Goal: Information Seeking & Learning: Learn about a topic

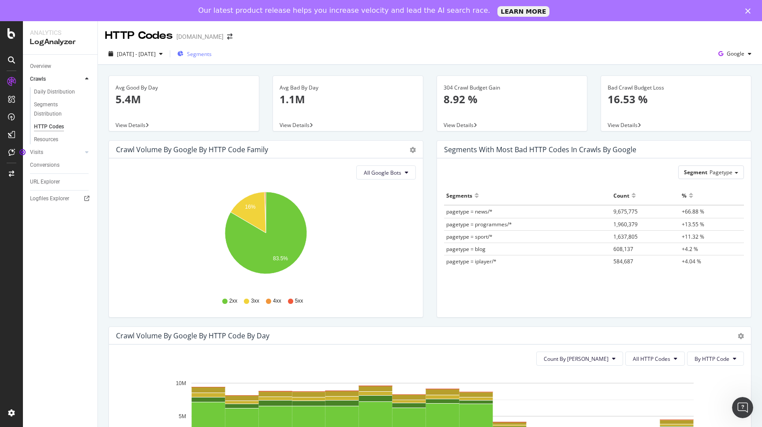
click at [212, 53] on span "Segments" at bounding box center [199, 53] width 25 height 7
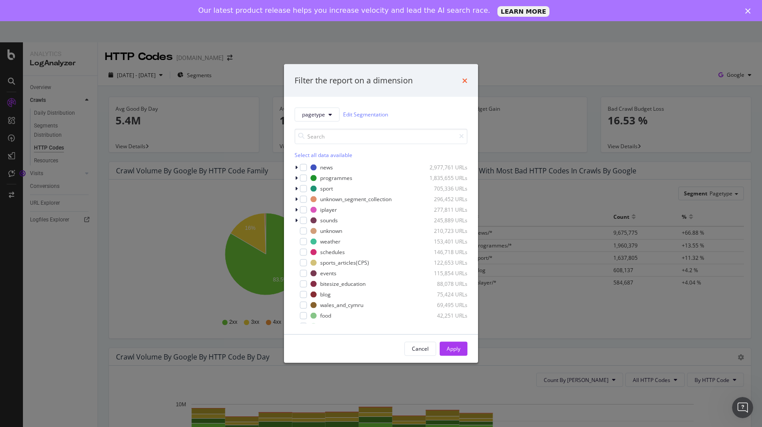
click at [465, 80] on icon "times" at bounding box center [464, 80] width 5 height 7
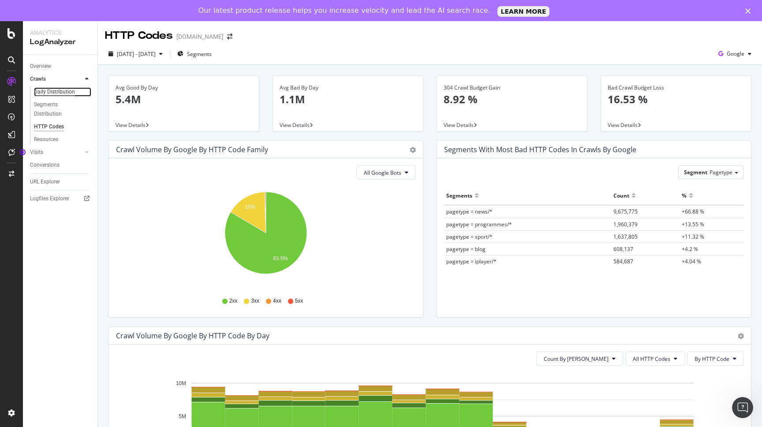
click at [70, 92] on div "Daily Distribution" at bounding box center [54, 91] width 41 height 9
click at [15, 35] on icon at bounding box center [11, 33] width 8 height 11
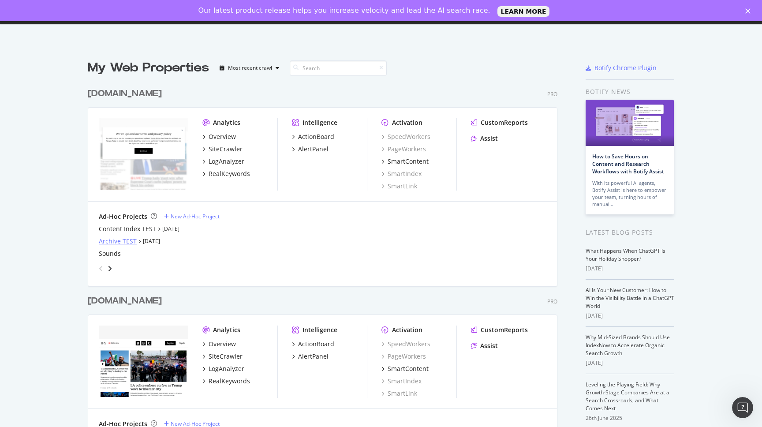
scroll to position [41, 0]
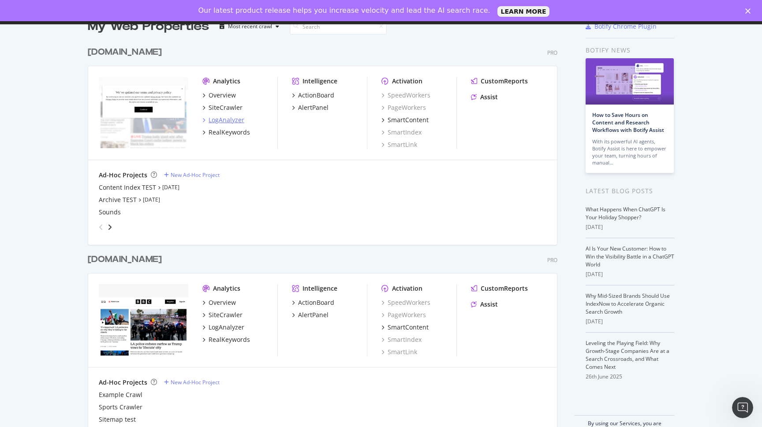
click at [224, 119] on div "LogAnalyzer" at bounding box center [226, 119] width 36 height 9
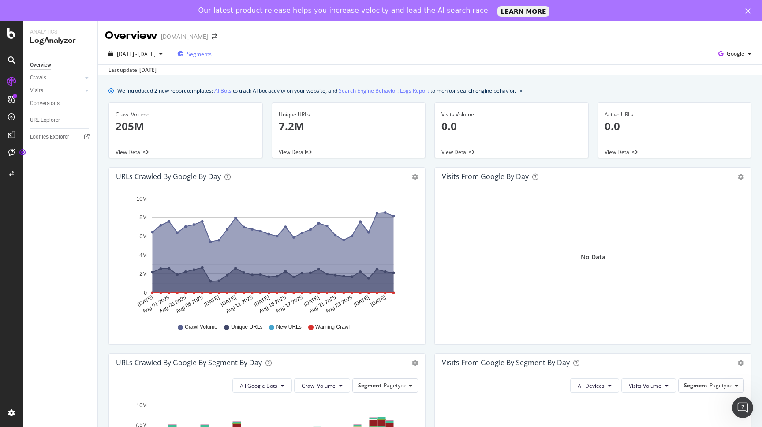
click at [212, 51] on span "Segments" at bounding box center [199, 53] width 25 height 7
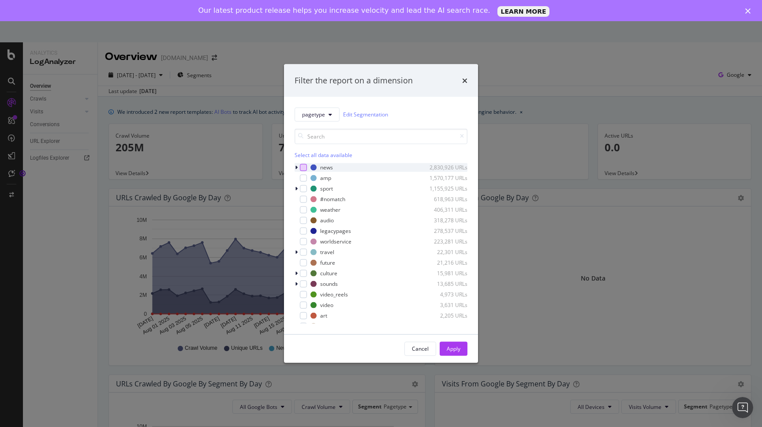
click at [304, 169] on div "modal" at bounding box center [303, 167] width 7 height 7
click at [304, 177] on div "modal" at bounding box center [303, 177] width 7 height 7
click at [304, 188] on div "modal" at bounding box center [303, 188] width 7 height 7
click at [452, 346] on div "Apply" at bounding box center [453, 348] width 14 height 7
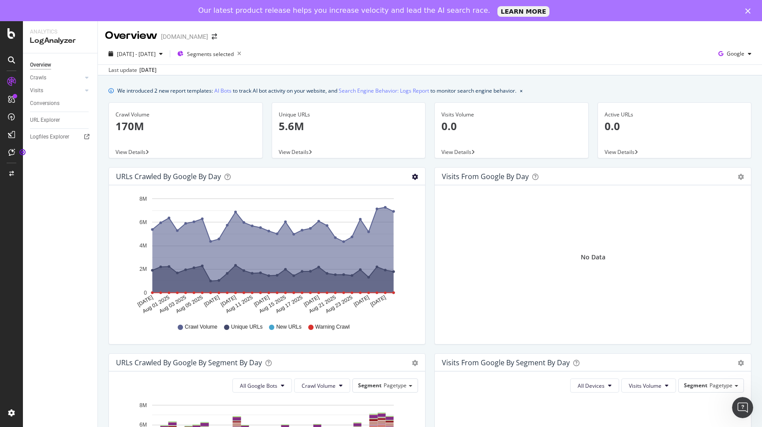
click at [413, 178] on icon "gear" at bounding box center [415, 177] width 6 height 6
click at [459, 237] on div "No Data" at bounding box center [593, 257] width 302 height 130
click at [156, 53] on span "[DATE] - [DATE]" at bounding box center [136, 53] width 39 height 7
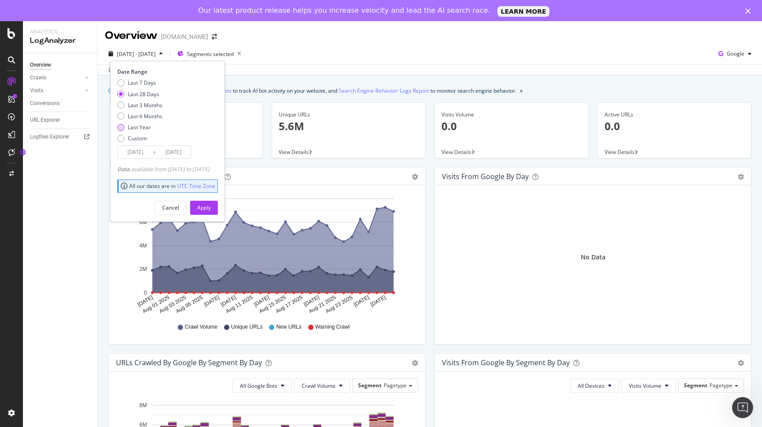
click at [120, 129] on div "Last Year" at bounding box center [120, 127] width 7 height 7
type input "[DATE]"
click at [211, 212] on div "Apply" at bounding box center [204, 207] width 14 height 13
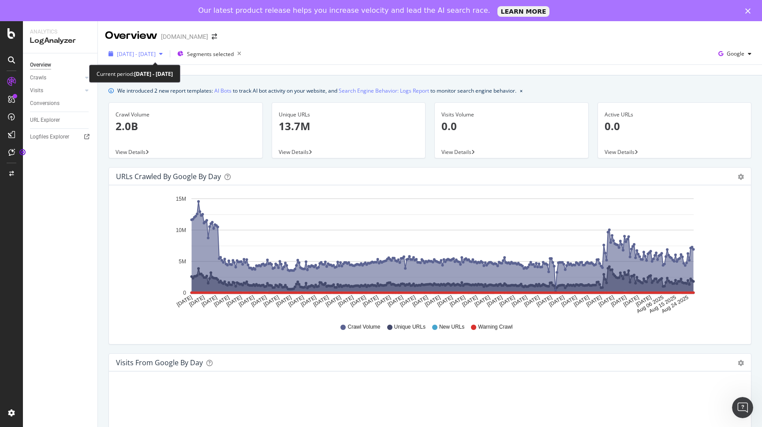
click at [166, 54] on div "button" at bounding box center [161, 53] width 11 height 5
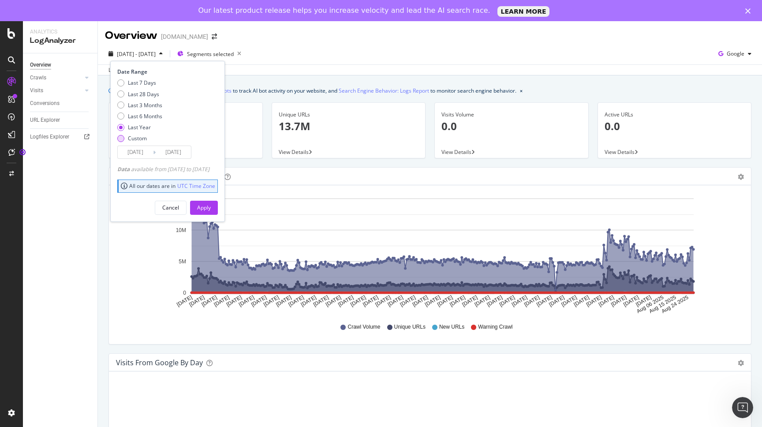
click at [124, 140] on div "Custom" at bounding box center [120, 138] width 7 height 7
click at [131, 151] on input "[DATE]" at bounding box center [135, 152] width 35 height 12
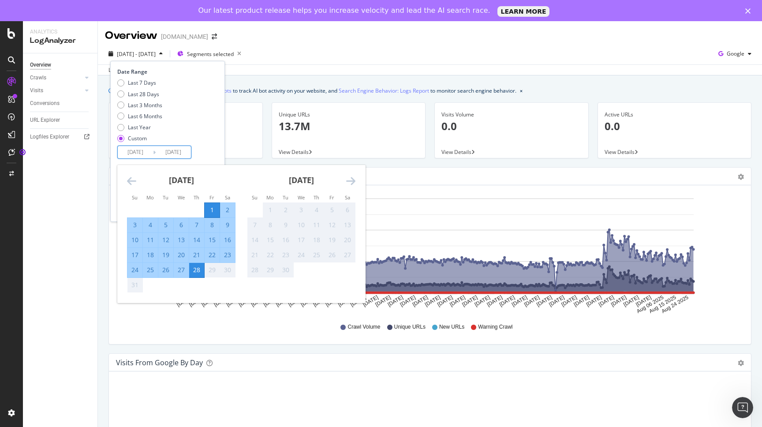
click at [134, 186] on icon "Move backward to switch to the previous month." at bounding box center [131, 180] width 9 height 11
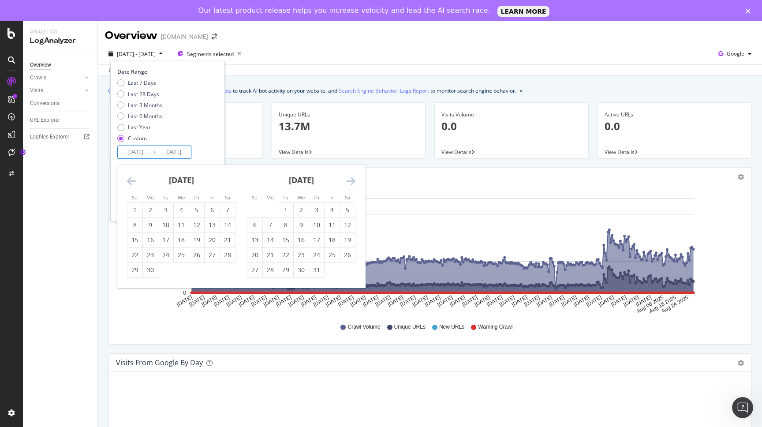
click at [134, 186] on icon "Move backward to switch to the previous month." at bounding box center [131, 180] width 9 height 11
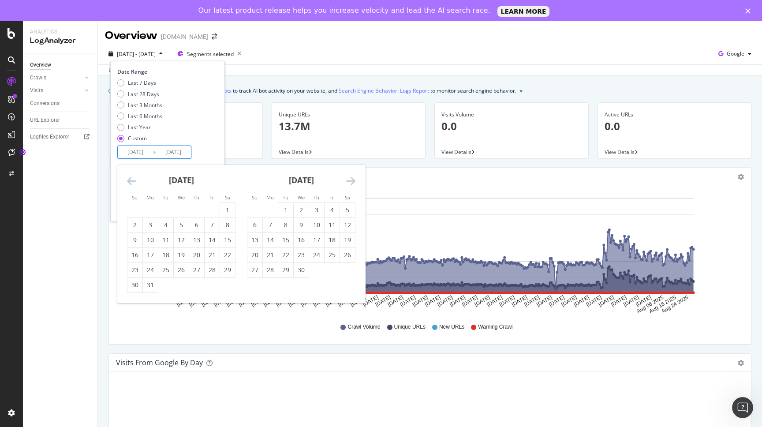
click at [134, 186] on icon "Move backward to switch to the previous month." at bounding box center [131, 180] width 9 height 11
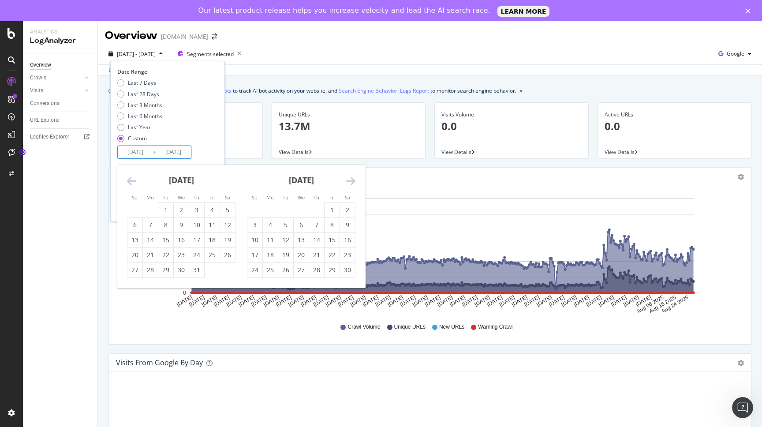
click at [134, 186] on icon "Move backward to switch to the previous month." at bounding box center [131, 180] width 9 height 11
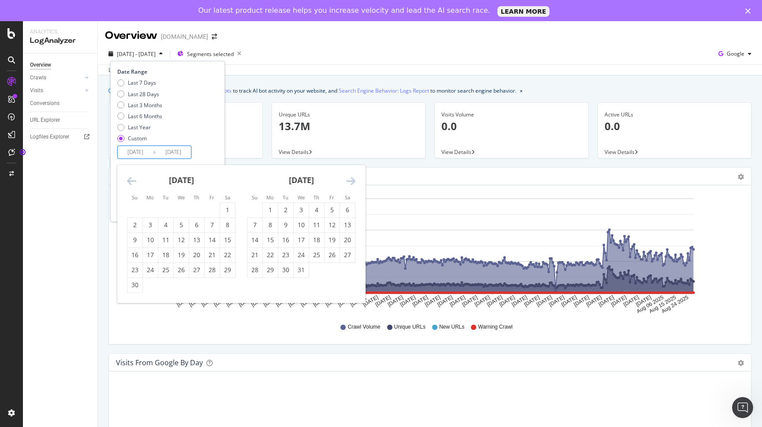
click at [134, 186] on icon "Move backward to switch to the previous month." at bounding box center [131, 180] width 9 height 11
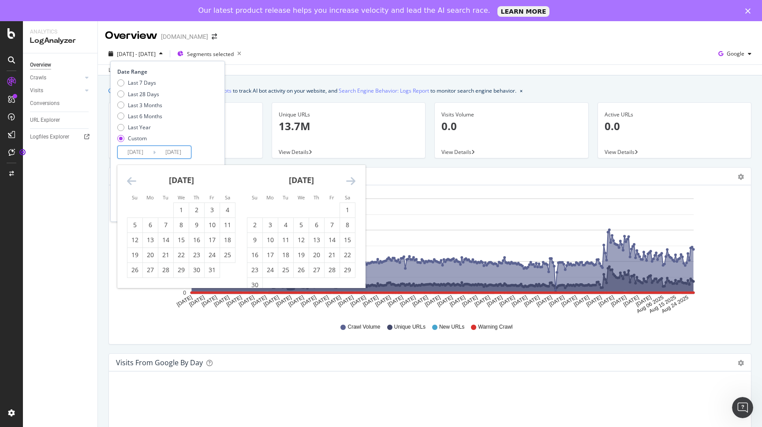
click at [134, 186] on icon "Move backward to switch to the previous month." at bounding box center [131, 180] width 9 height 11
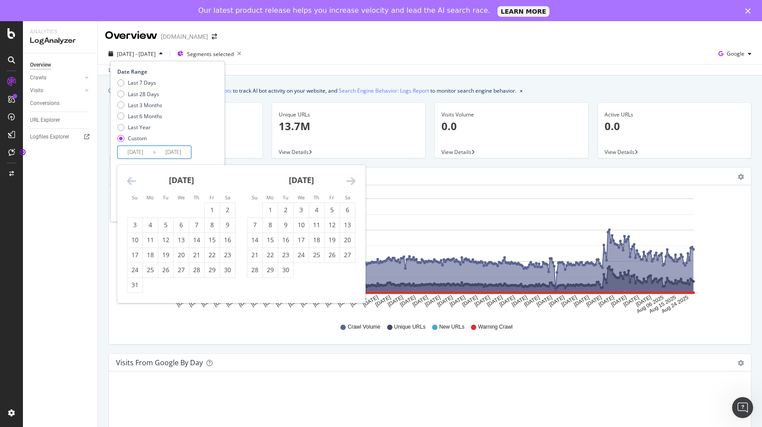
click at [134, 186] on icon "Move backward to switch to the previous month." at bounding box center [131, 180] width 9 height 11
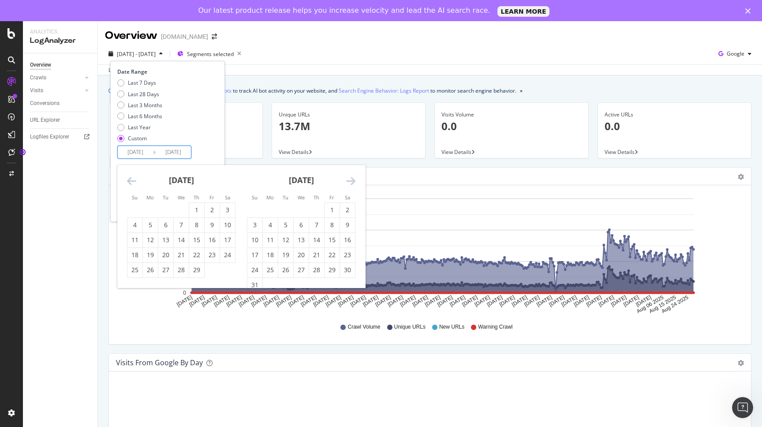
click at [134, 186] on icon "Move backward to switch to the previous month." at bounding box center [131, 180] width 9 height 11
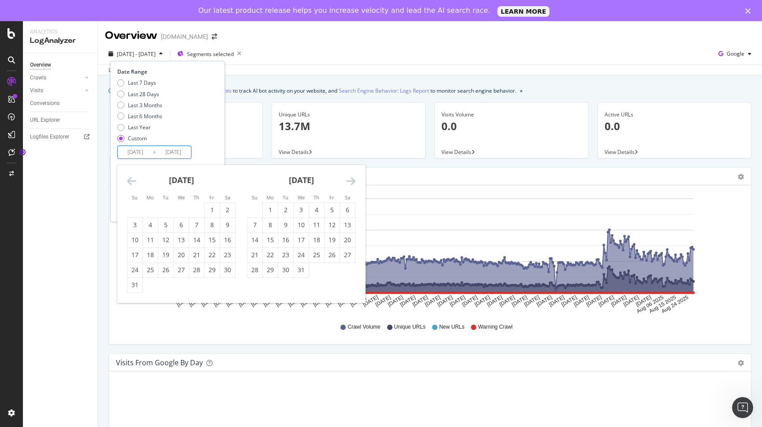
click at [134, 186] on icon "Move backward to switch to the previous month." at bounding box center [131, 180] width 9 height 11
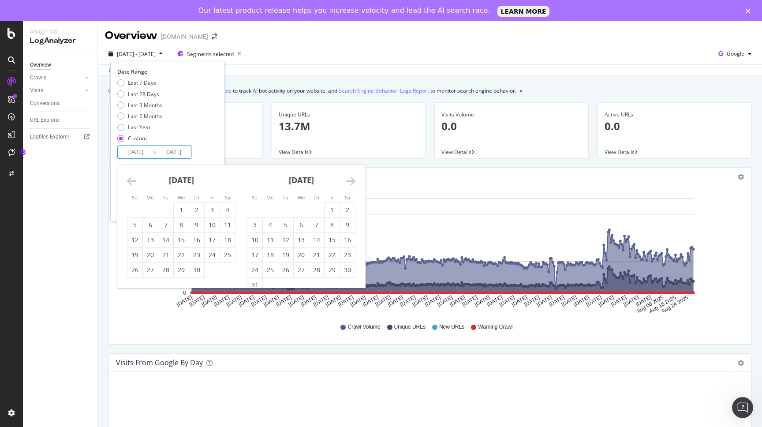
click at [134, 186] on icon "Move backward to switch to the previous month." at bounding box center [131, 180] width 9 height 11
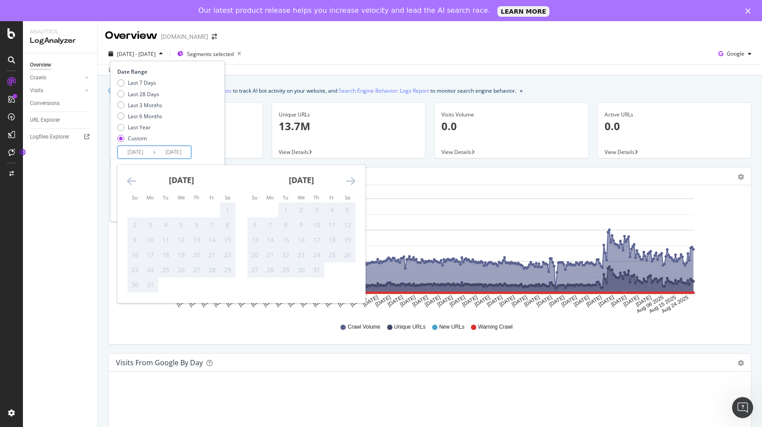
click at [134, 186] on icon "Move backward to switch to the previous month." at bounding box center [131, 180] width 9 height 11
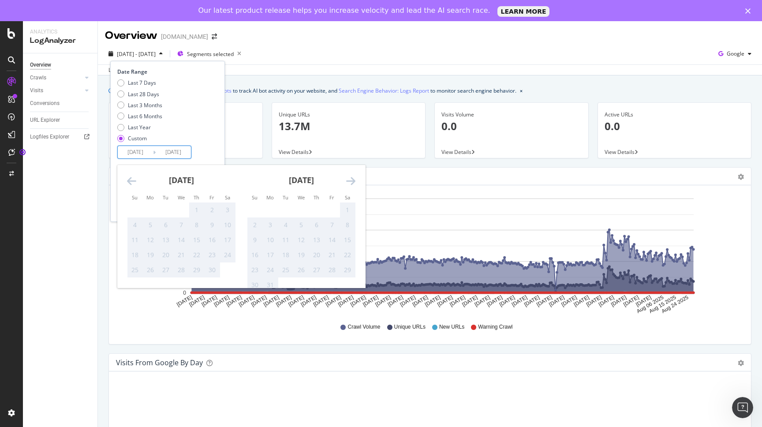
click at [345, 181] on div "[DATE]" at bounding box center [301, 183] width 108 height 37
click at [346, 181] on div "[DATE]" at bounding box center [301, 183] width 108 height 37
click at [351, 181] on icon "Move forward to switch to the next month." at bounding box center [350, 180] width 9 height 11
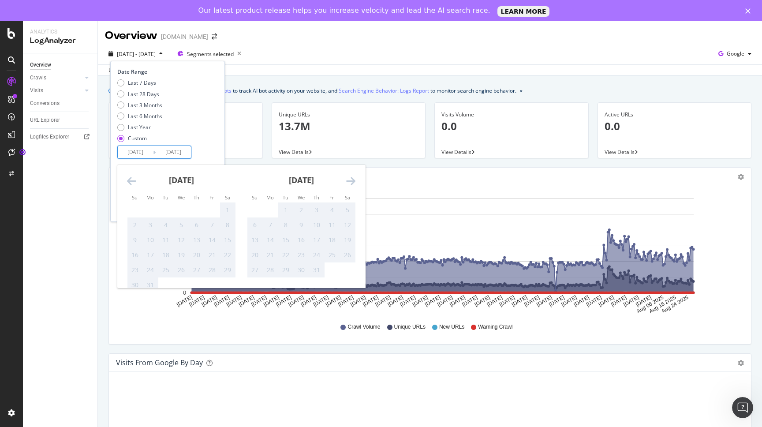
click at [351, 181] on icon "Move forward to switch to the next month." at bounding box center [350, 180] width 9 height 11
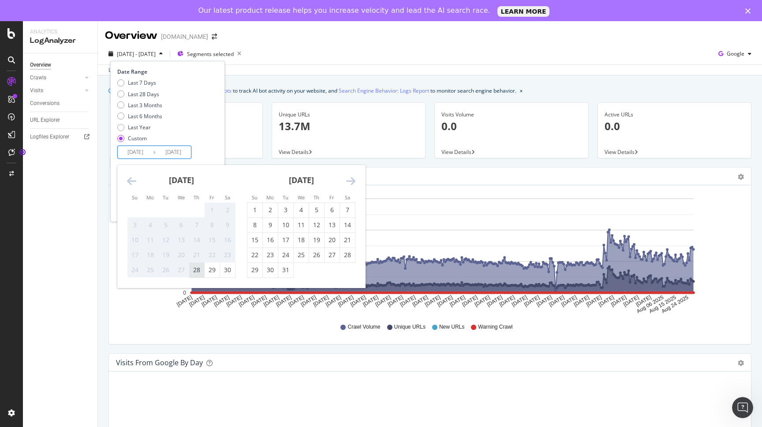
click at [197, 268] on div "28" at bounding box center [196, 269] width 15 height 9
type input "[DATE]"
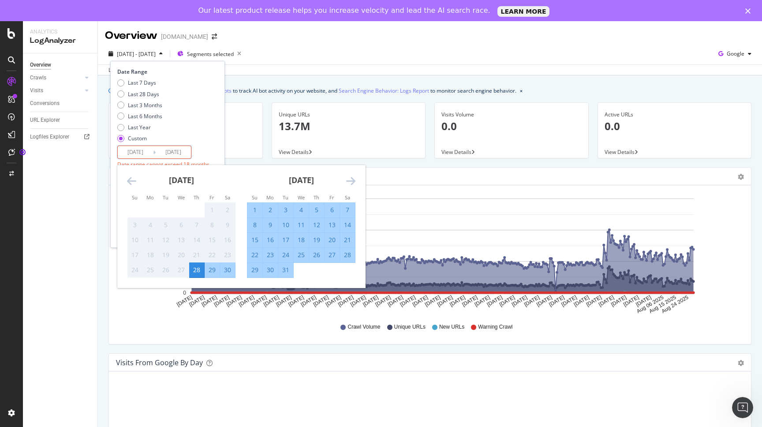
click at [351, 179] on icon "Move forward to switch to the next month." at bounding box center [350, 180] width 9 height 11
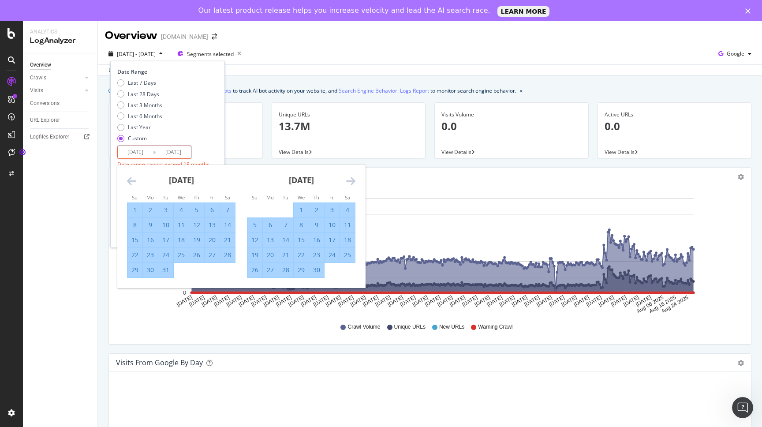
click at [351, 179] on icon "Move forward to switch to the next month." at bounding box center [350, 180] width 9 height 11
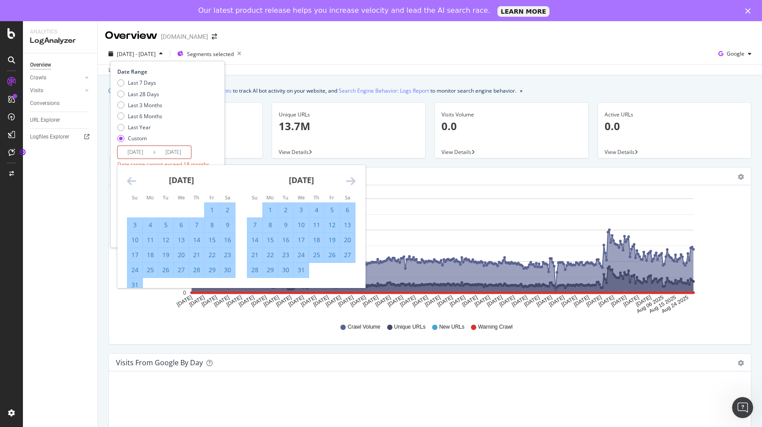
click at [351, 179] on icon "Move forward to switch to the next month." at bounding box center [350, 180] width 9 height 11
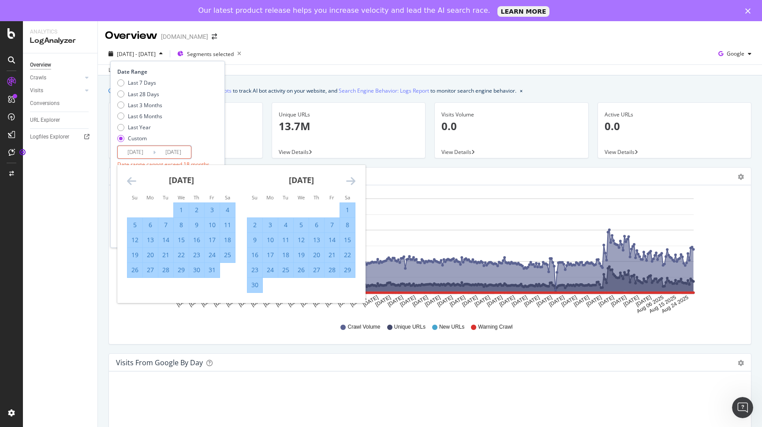
click at [351, 179] on icon "Move forward to switch to the next month." at bounding box center [350, 180] width 9 height 11
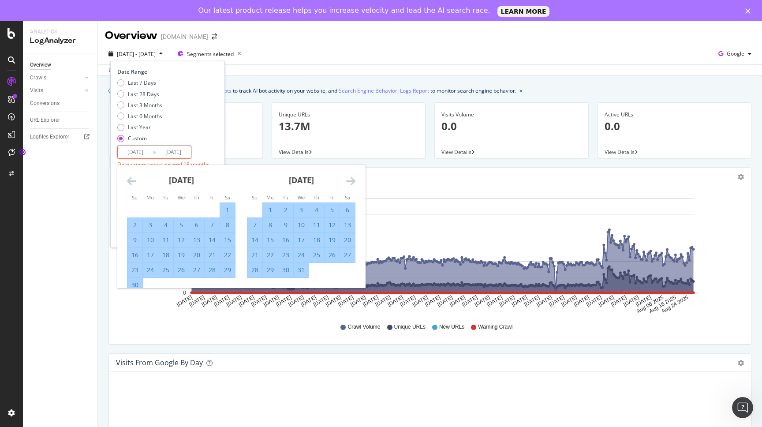
click at [351, 179] on icon "Move forward to switch to the next month." at bounding box center [350, 180] width 9 height 11
click at [201, 144] on div "Last 7 Days Last 28 Days Last 3 Months Last 6 Months Last Year Custom" at bounding box center [166, 112] width 98 height 67
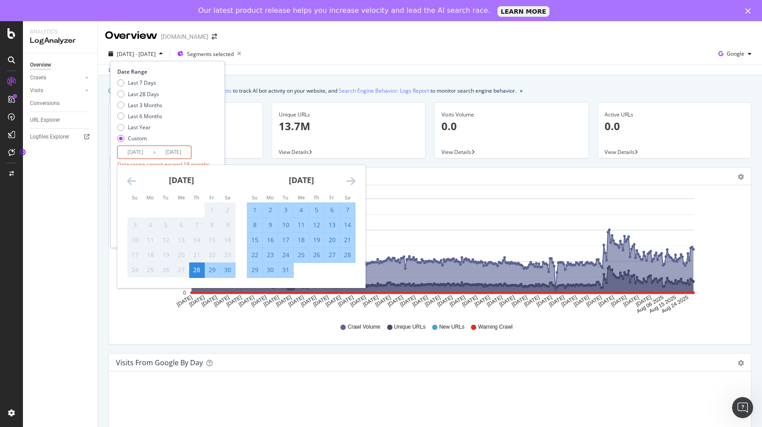
click at [179, 149] on input "[DATE]" at bounding box center [173, 152] width 35 height 12
click at [255, 206] on div "1" at bounding box center [254, 209] width 15 height 9
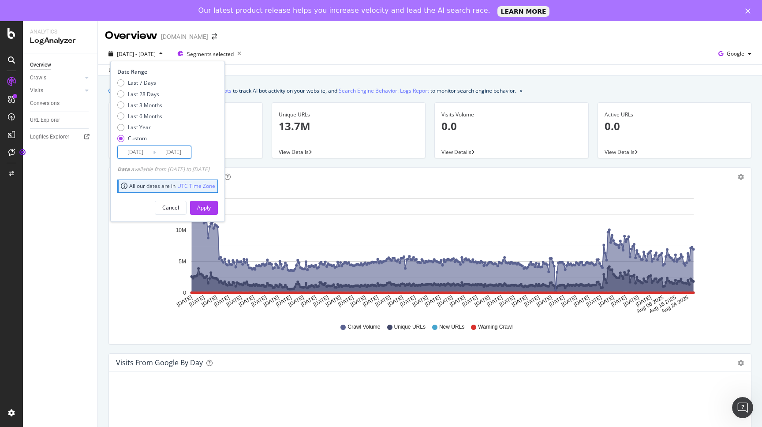
click at [186, 155] on input "[DATE]" at bounding box center [173, 152] width 35 height 12
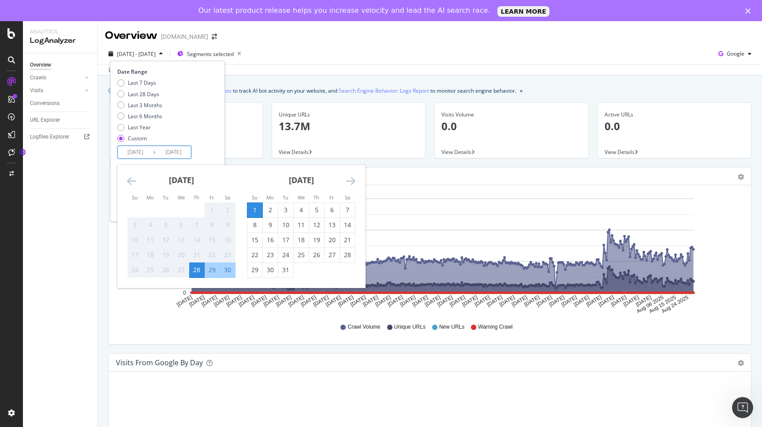
click at [356, 180] on div "[DATE] 1 2 3 4 5 6 7 8 9 10 11 12 13 14 15 16 17 18 19 20 21 22 23 24 25 26 27 …" at bounding box center [301, 221] width 120 height 113
click at [351, 179] on icon "Move forward to switch to the next month." at bounding box center [350, 180] width 9 height 11
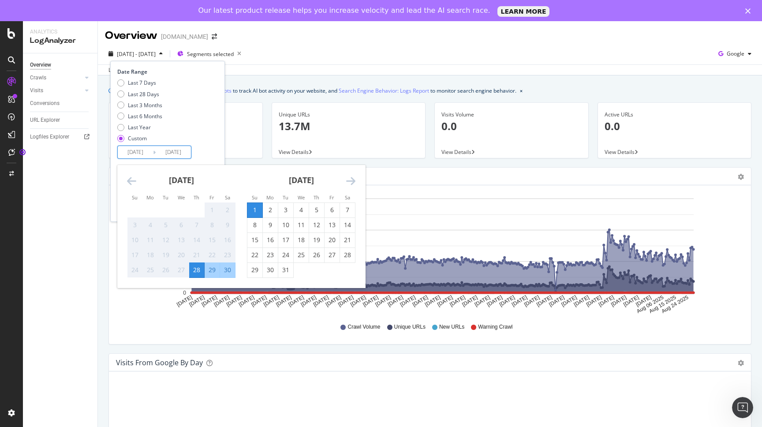
click at [351, 179] on icon "Move forward to switch to the next month." at bounding box center [350, 180] width 9 height 11
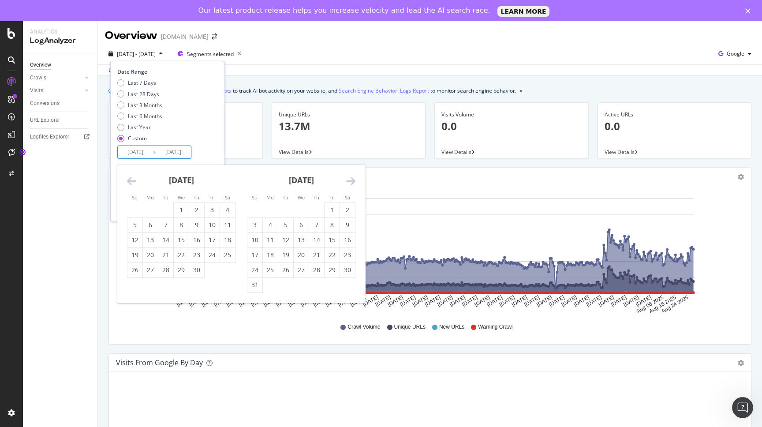
click at [351, 179] on icon "Move forward to switch to the next month." at bounding box center [350, 180] width 9 height 11
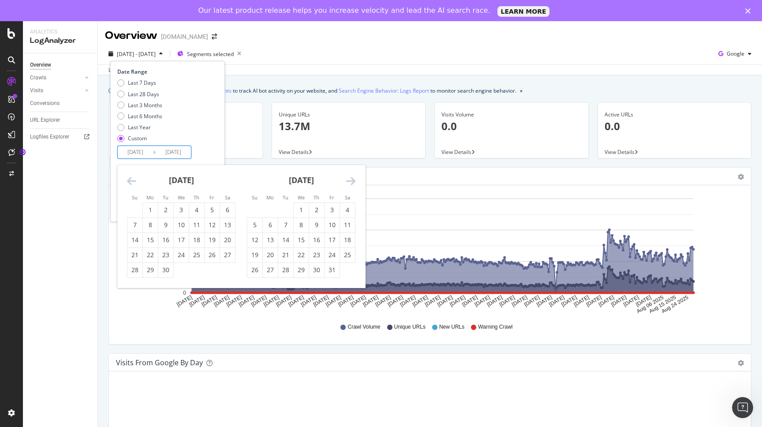
click at [351, 179] on icon "Move forward to switch to the next month." at bounding box center [350, 180] width 9 height 11
click at [133, 182] on icon "Move backward to switch to the previous month." at bounding box center [131, 180] width 9 height 11
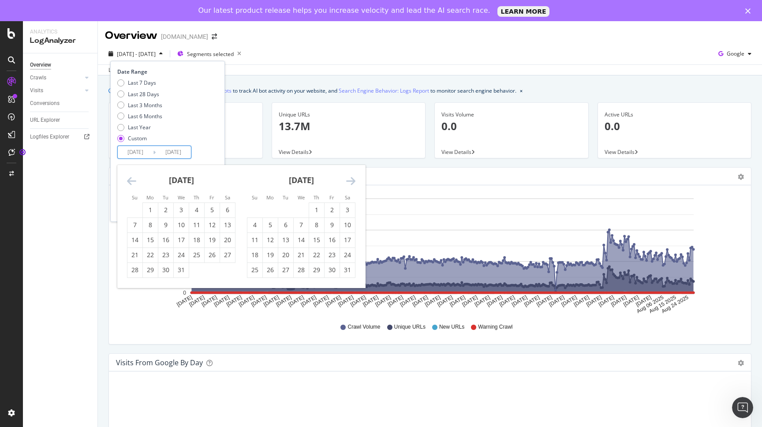
click at [133, 182] on icon "Move backward to switch to the previous month." at bounding box center [131, 180] width 9 height 11
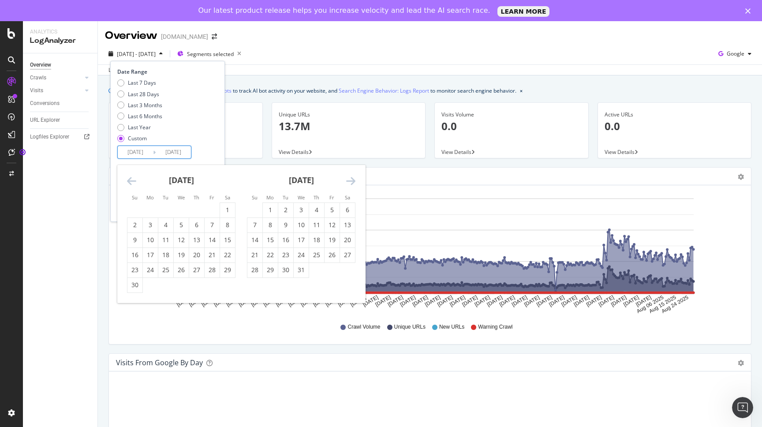
click at [133, 182] on icon "Move backward to switch to the previous month." at bounding box center [131, 180] width 9 height 11
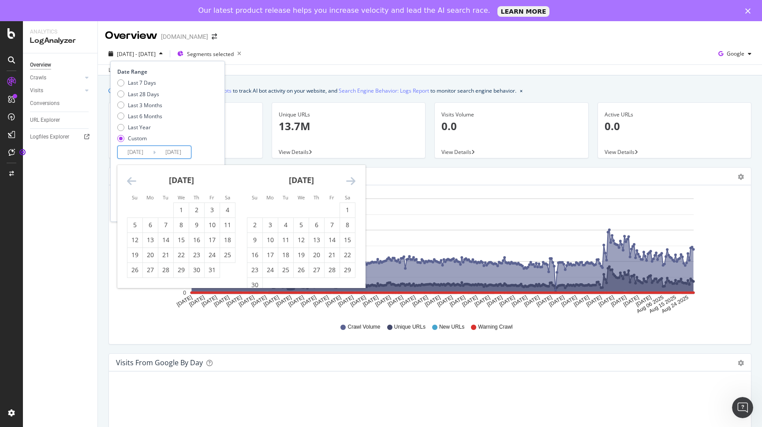
click at [133, 182] on icon "Move backward to switch to the previous month." at bounding box center [131, 180] width 9 height 11
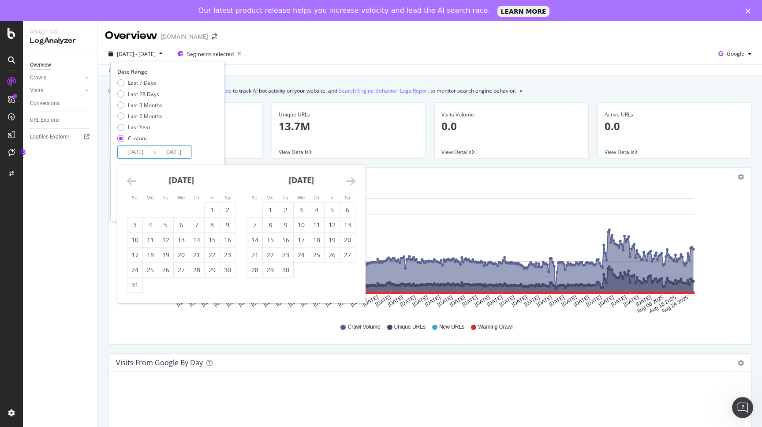
click at [133, 182] on icon "Move backward to switch to the previous month." at bounding box center [131, 180] width 9 height 11
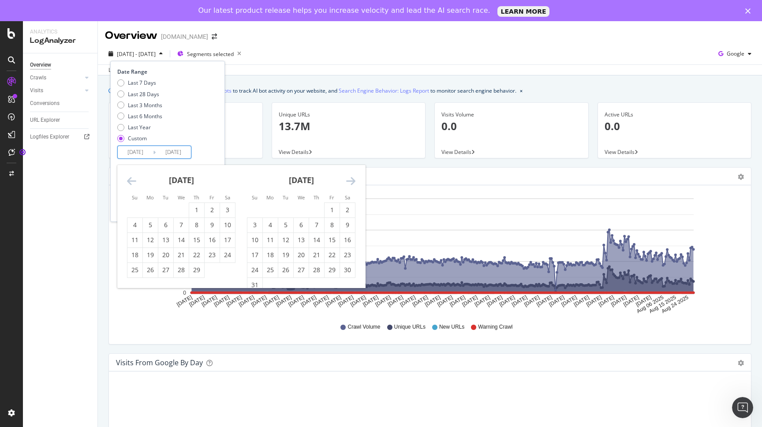
click at [133, 182] on icon "Move backward to switch to the previous month." at bounding box center [131, 180] width 9 height 11
click at [150, 211] on div "1" at bounding box center [150, 209] width 15 height 9
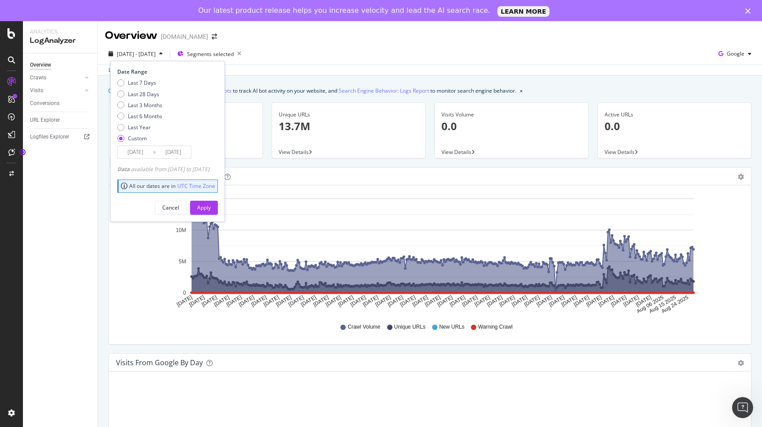
click at [185, 152] on input "[DATE]" at bounding box center [173, 152] width 35 height 12
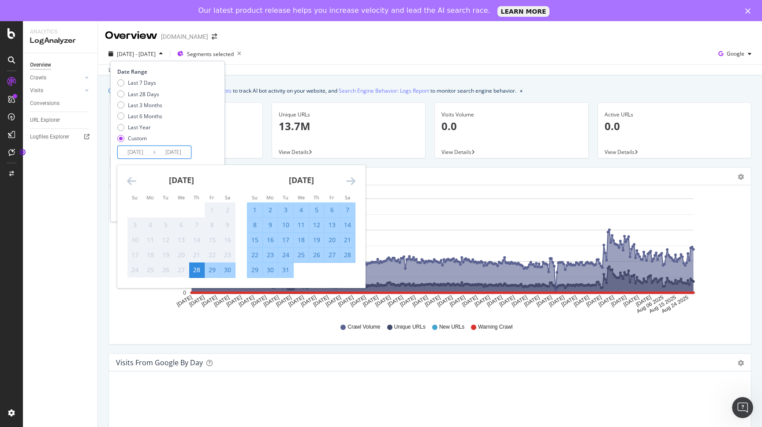
click at [347, 182] on icon "Move forward to switch to the next month." at bounding box center [350, 180] width 9 height 11
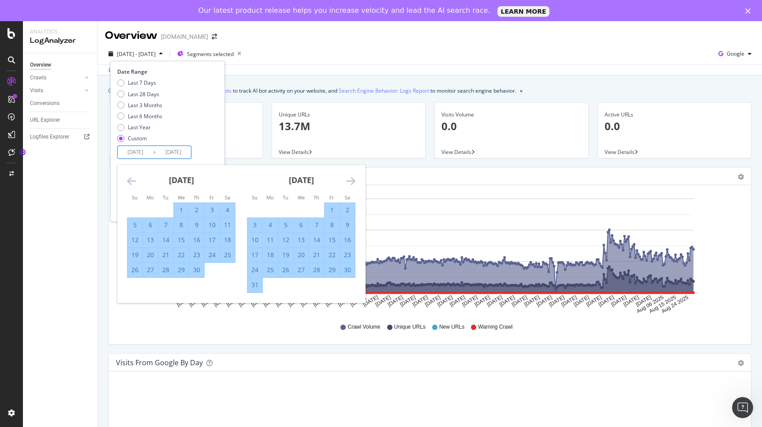
click at [347, 182] on icon "Move forward to switch to the next month." at bounding box center [350, 180] width 9 height 11
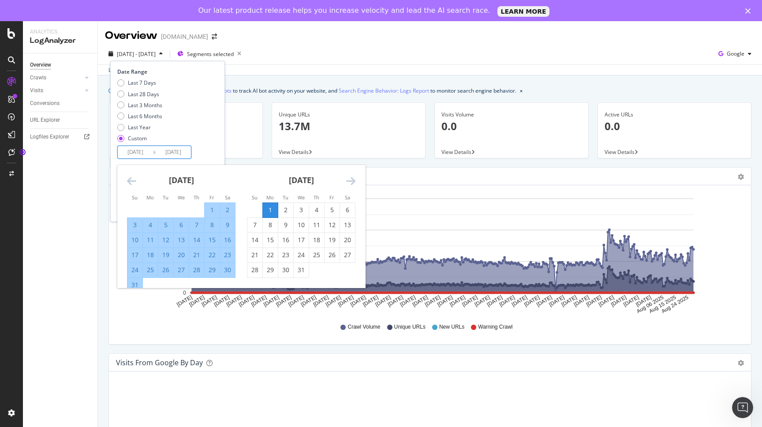
click at [347, 182] on icon "Move forward to switch to the next month." at bounding box center [350, 180] width 9 height 11
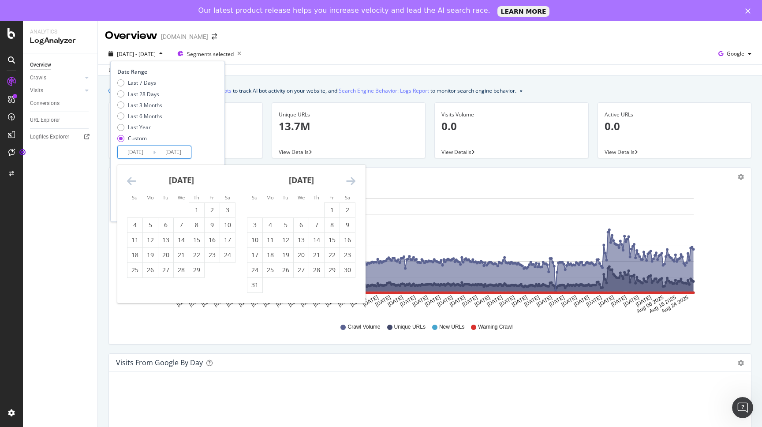
click at [347, 182] on icon "Move forward to switch to the next month." at bounding box center [350, 180] width 9 height 11
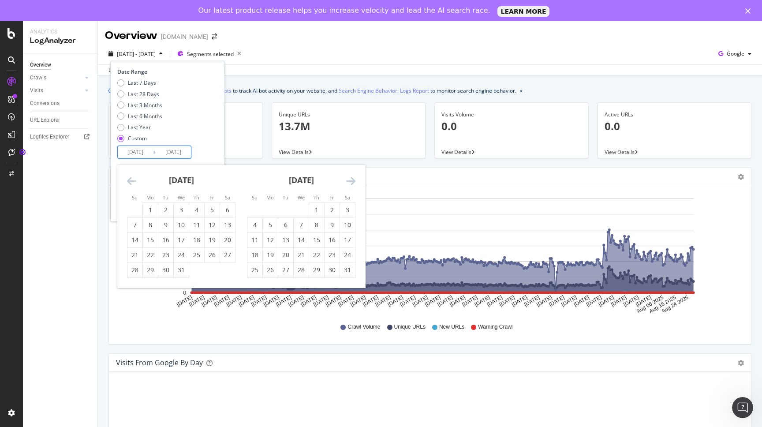
click at [347, 182] on icon "Move forward to switch to the next month." at bounding box center [350, 180] width 9 height 11
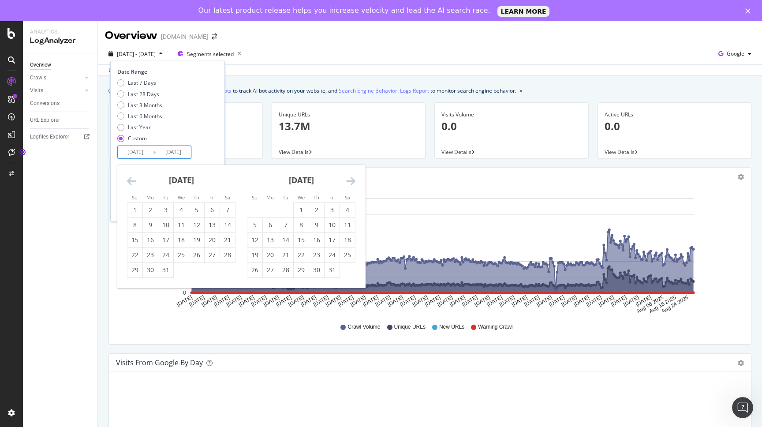
click at [347, 182] on icon "Move forward to switch to the next month." at bounding box center [350, 180] width 9 height 11
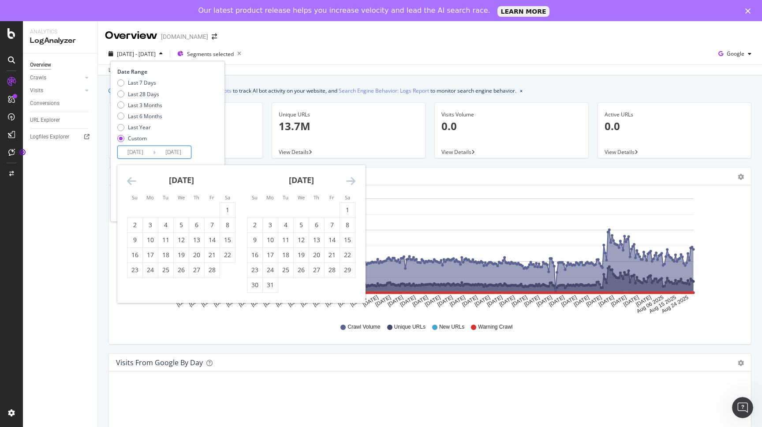
click at [347, 182] on icon "Move forward to switch to the next month." at bounding box center [350, 180] width 9 height 11
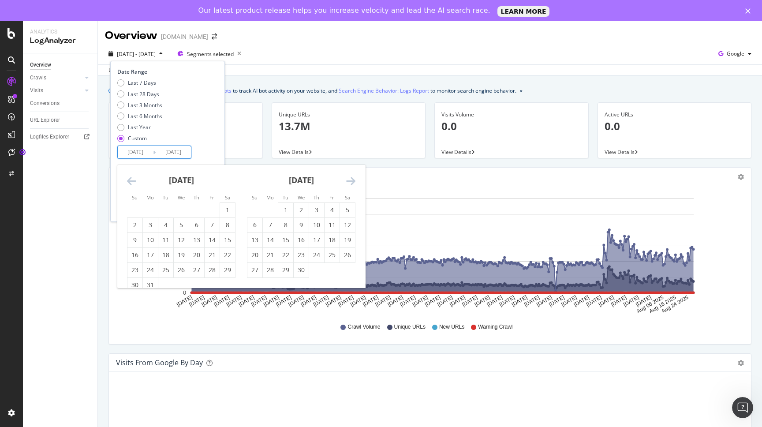
click at [347, 182] on icon "Move forward to switch to the next month." at bounding box center [350, 180] width 9 height 11
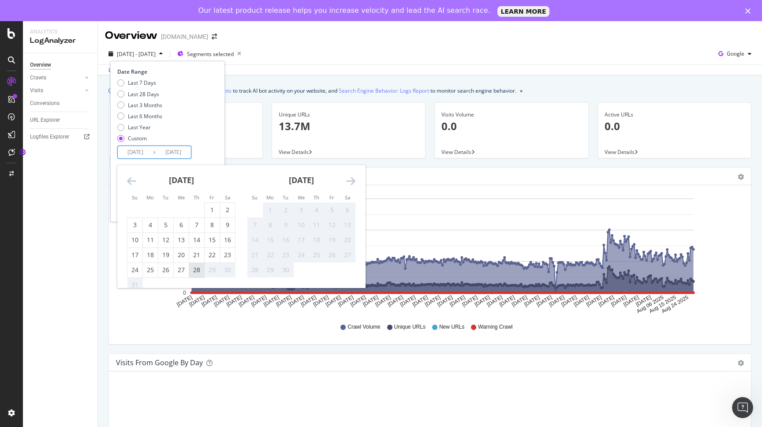
click at [198, 271] on div "28" at bounding box center [196, 269] width 15 height 9
type input "[DATE]"
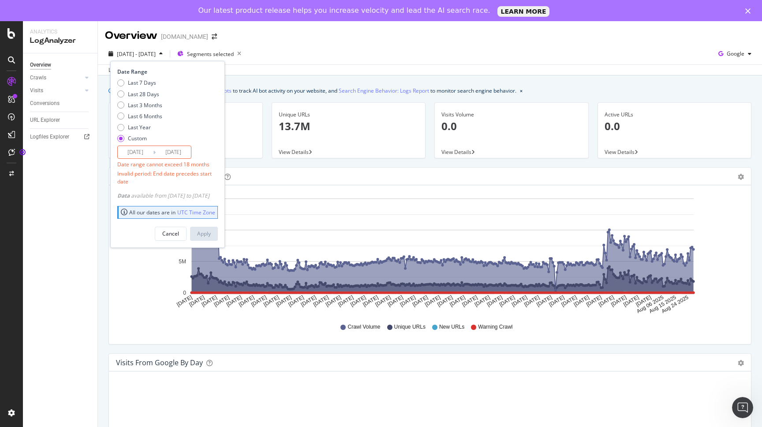
click at [181, 147] on input "[DATE]" at bounding box center [173, 152] width 35 height 12
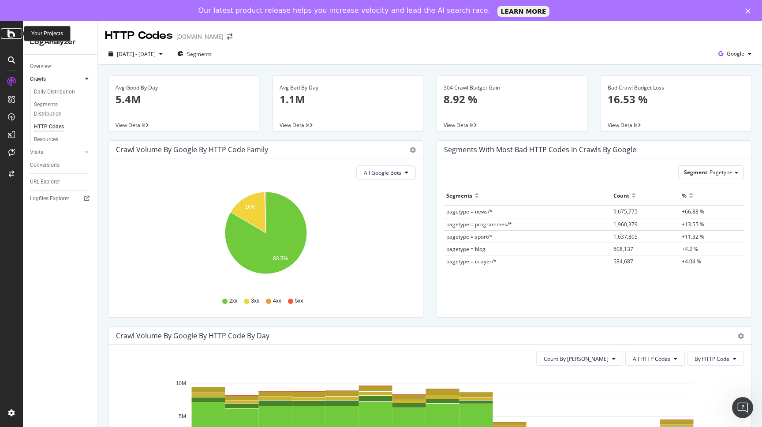
click at [12, 34] on icon at bounding box center [11, 33] width 8 height 11
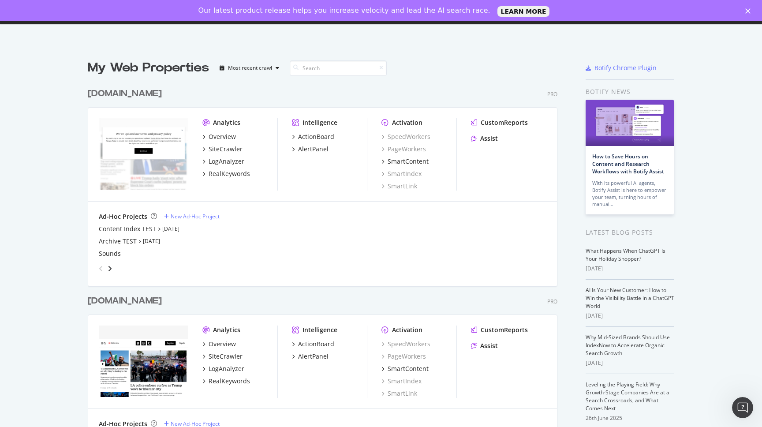
scroll to position [426, 762]
click at [226, 162] on div "LogAnalyzer" at bounding box center [226, 161] width 36 height 9
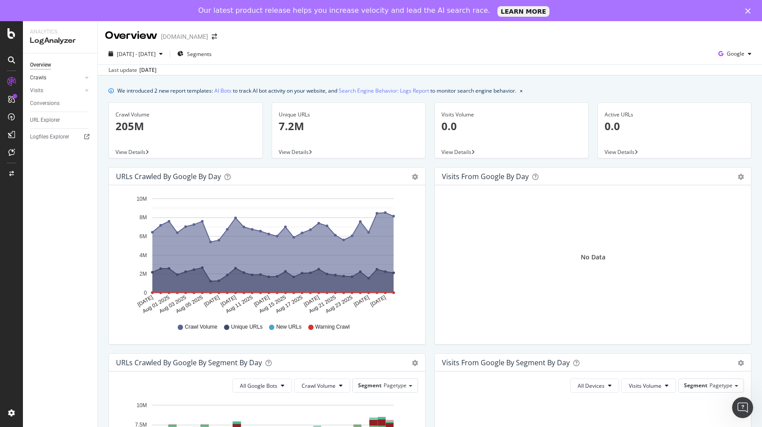
click at [58, 75] on link "Crawls" at bounding box center [56, 77] width 52 height 9
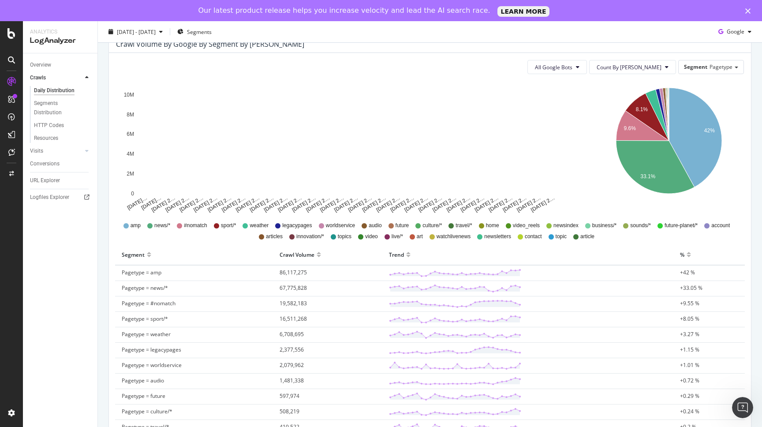
scroll to position [80, 0]
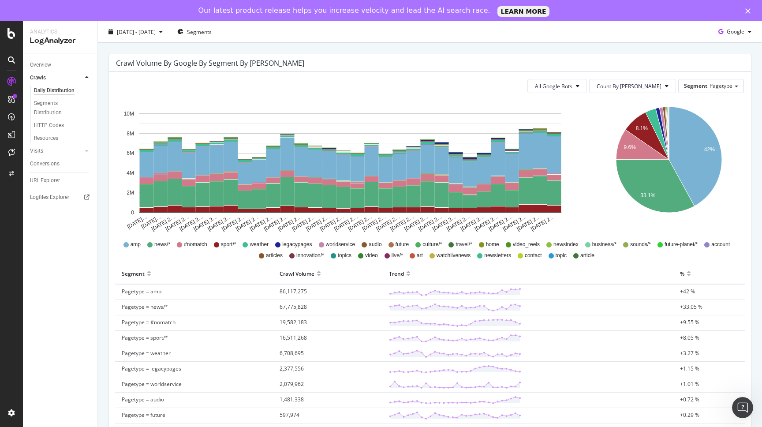
click at [321, 245] on icon at bounding box center [321, 244] width 5 height 5
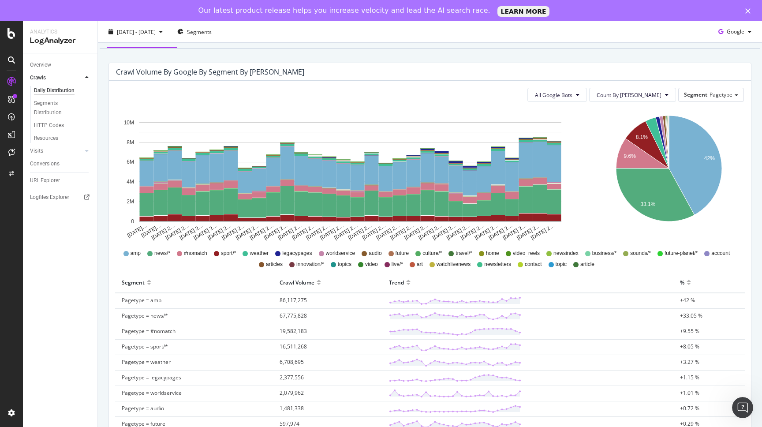
scroll to position [0, 0]
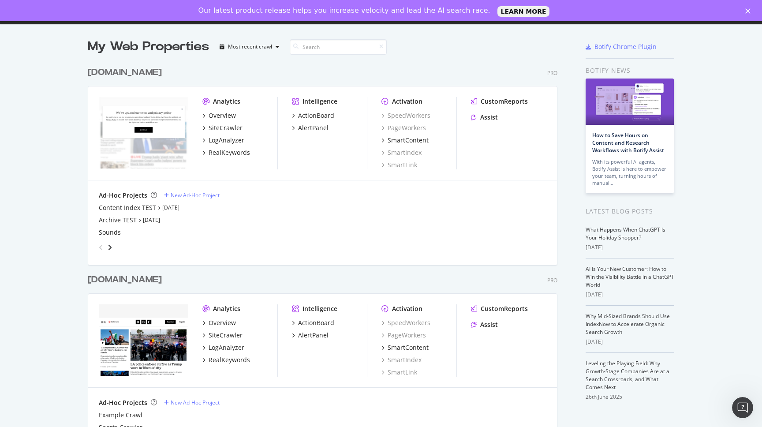
scroll to position [41, 0]
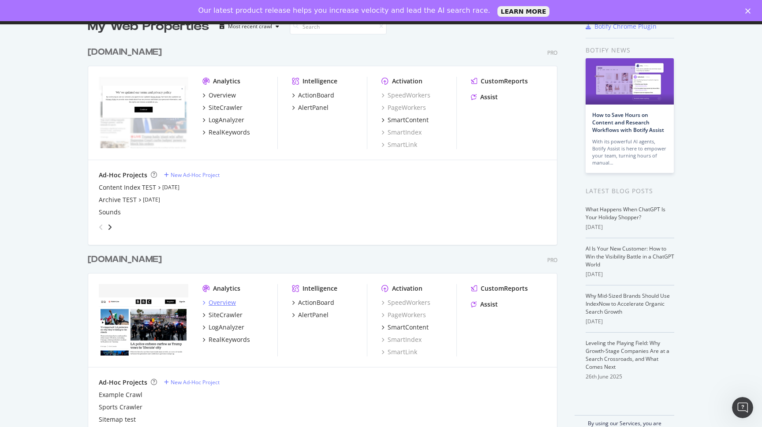
click at [218, 302] on div "Overview" at bounding box center [221, 302] width 27 height 9
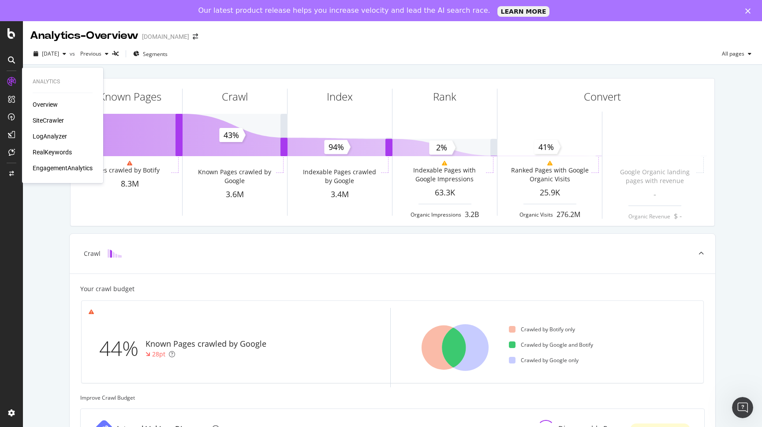
click at [34, 136] on div "LogAnalyzer" at bounding box center [50, 136] width 34 height 9
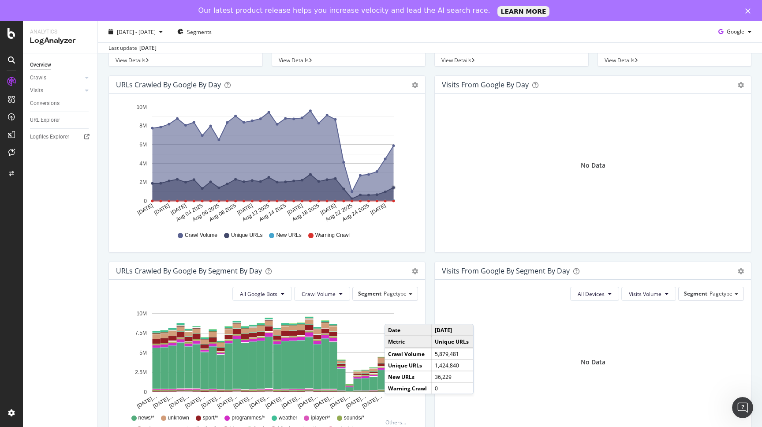
scroll to position [148, 0]
